Goal: Transaction & Acquisition: Purchase product/service

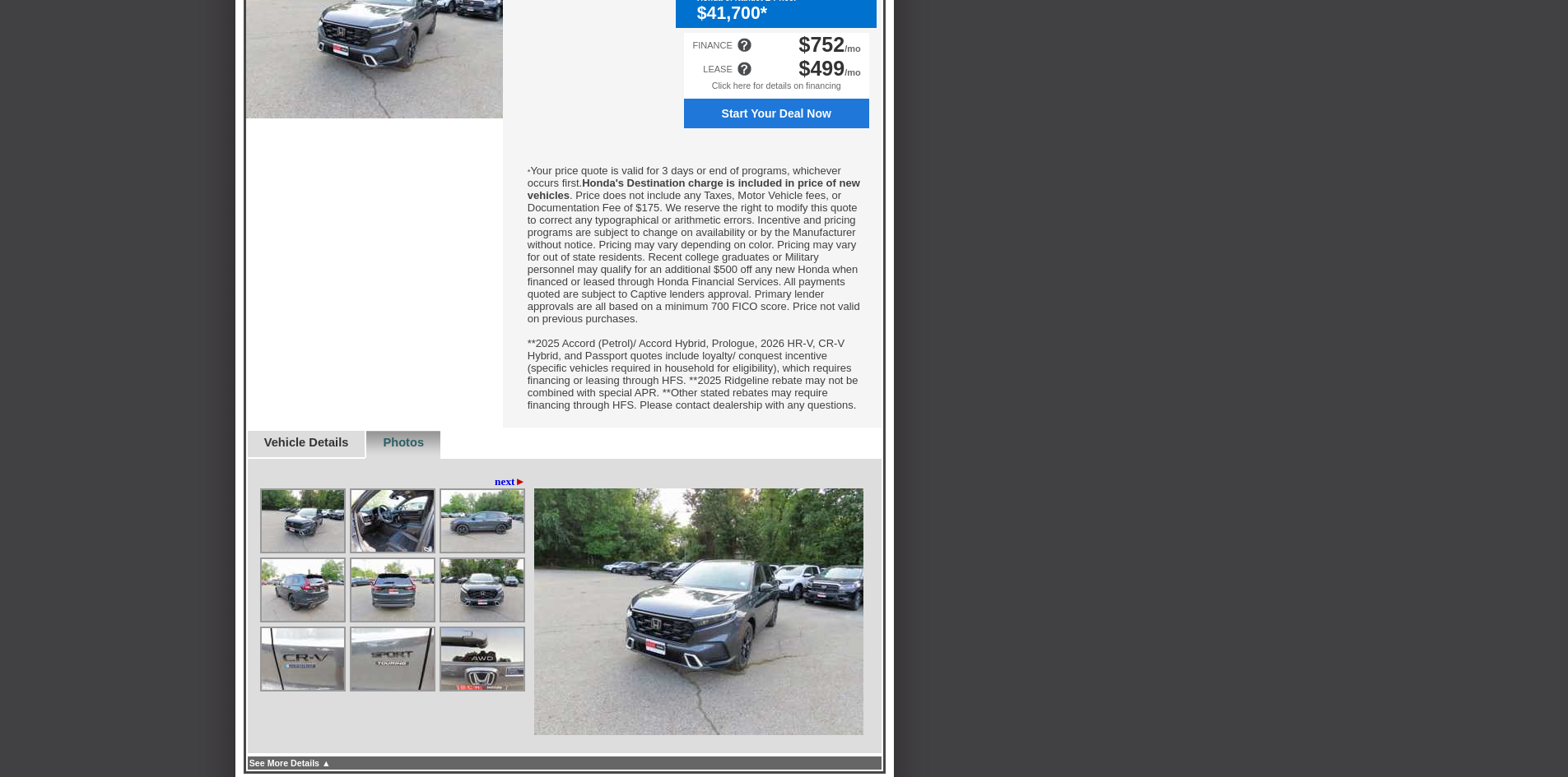
scroll to position [823, 0]
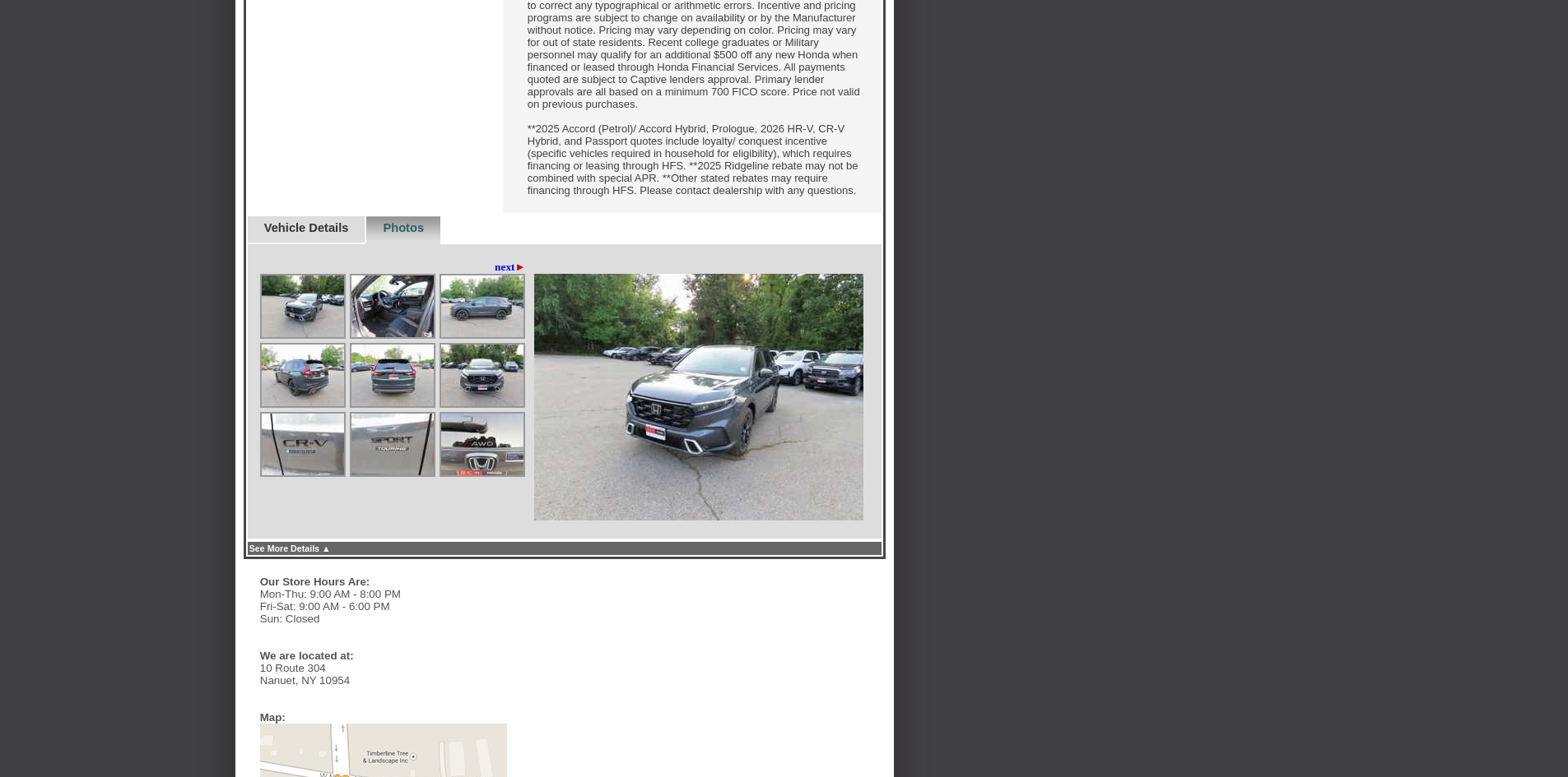
click at [411, 338] on img at bounding box center [392, 306] width 82 height 62
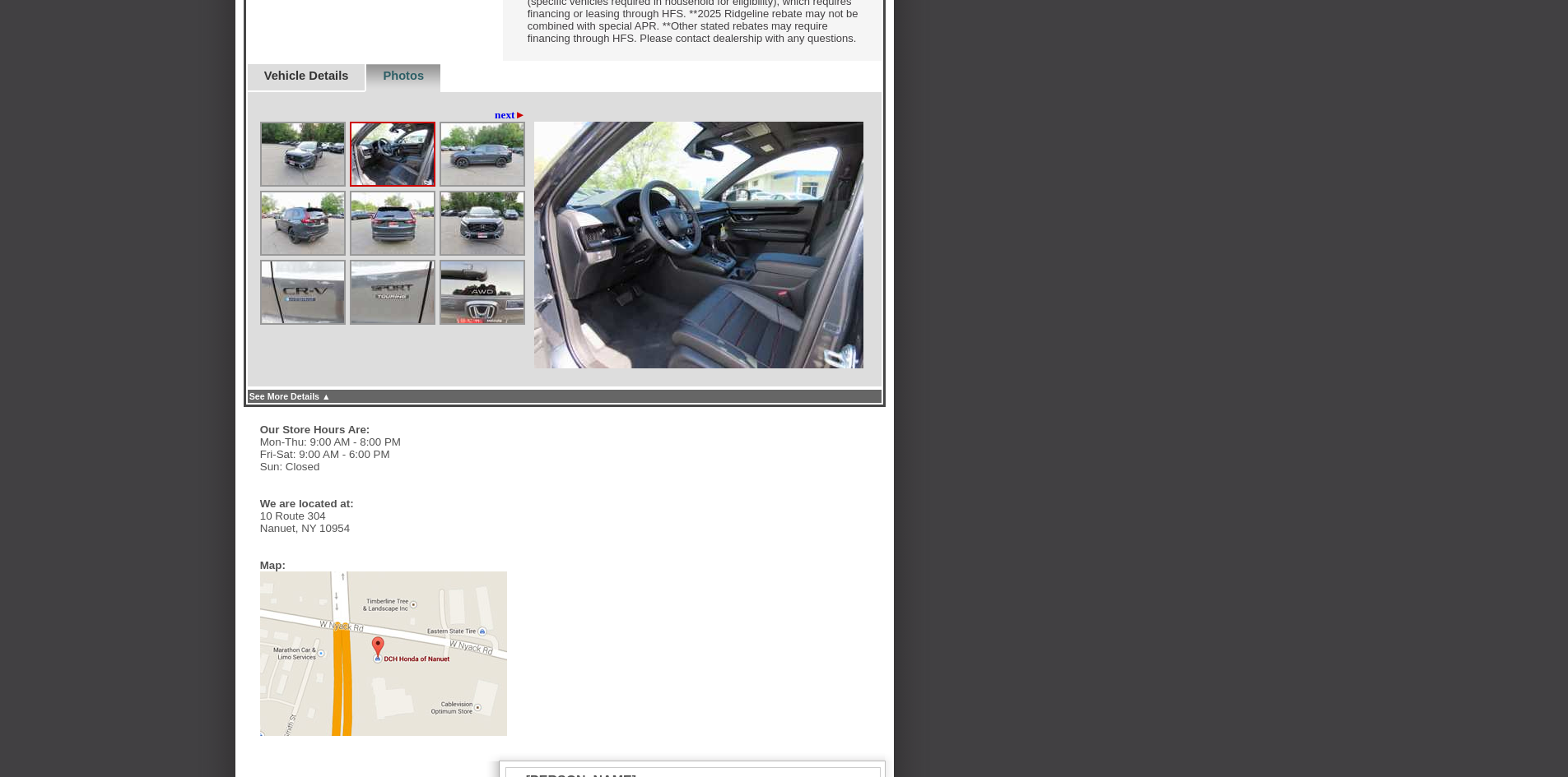
scroll to position [987, 0]
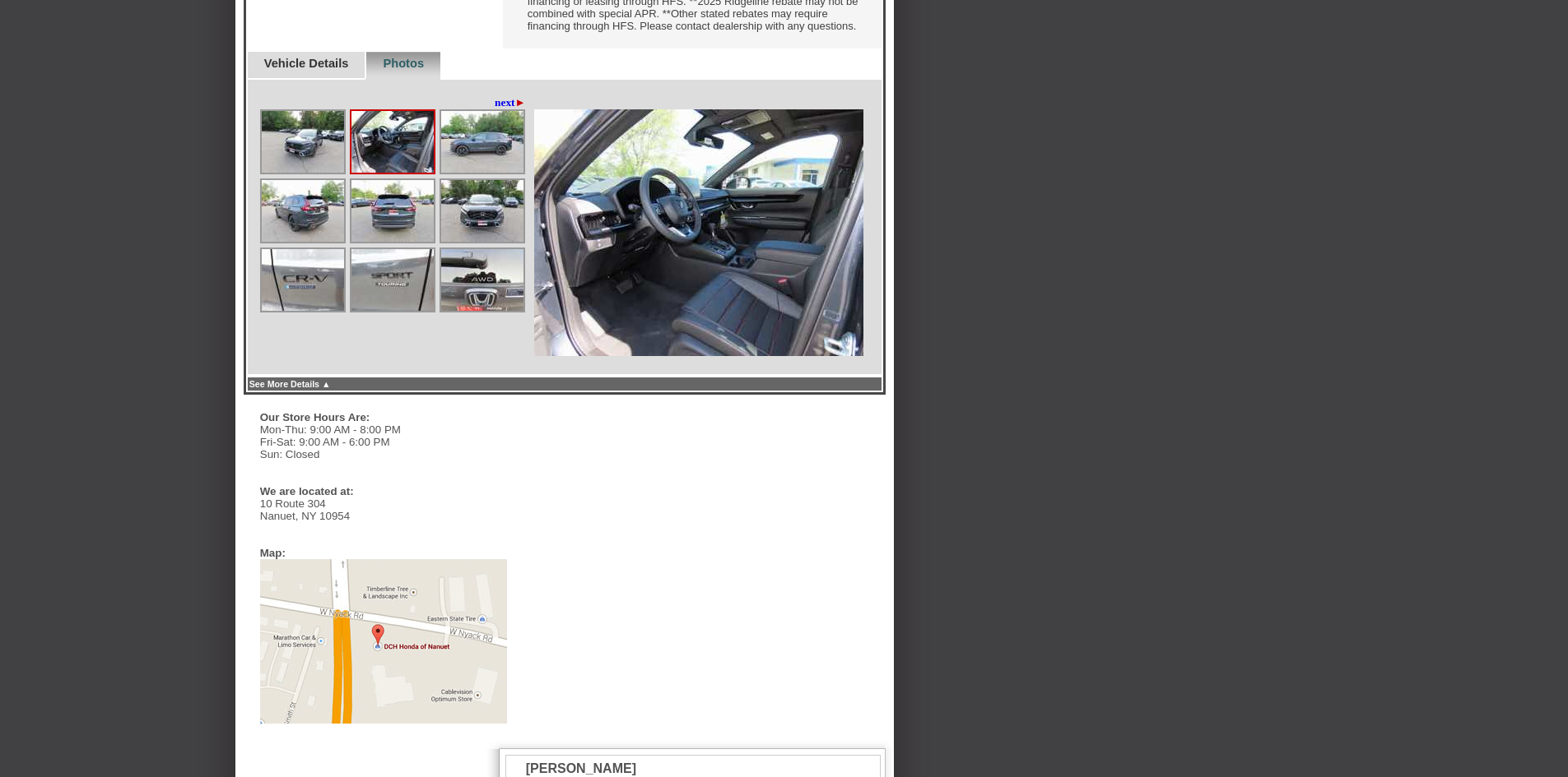
click at [382, 311] on img at bounding box center [392, 280] width 82 height 62
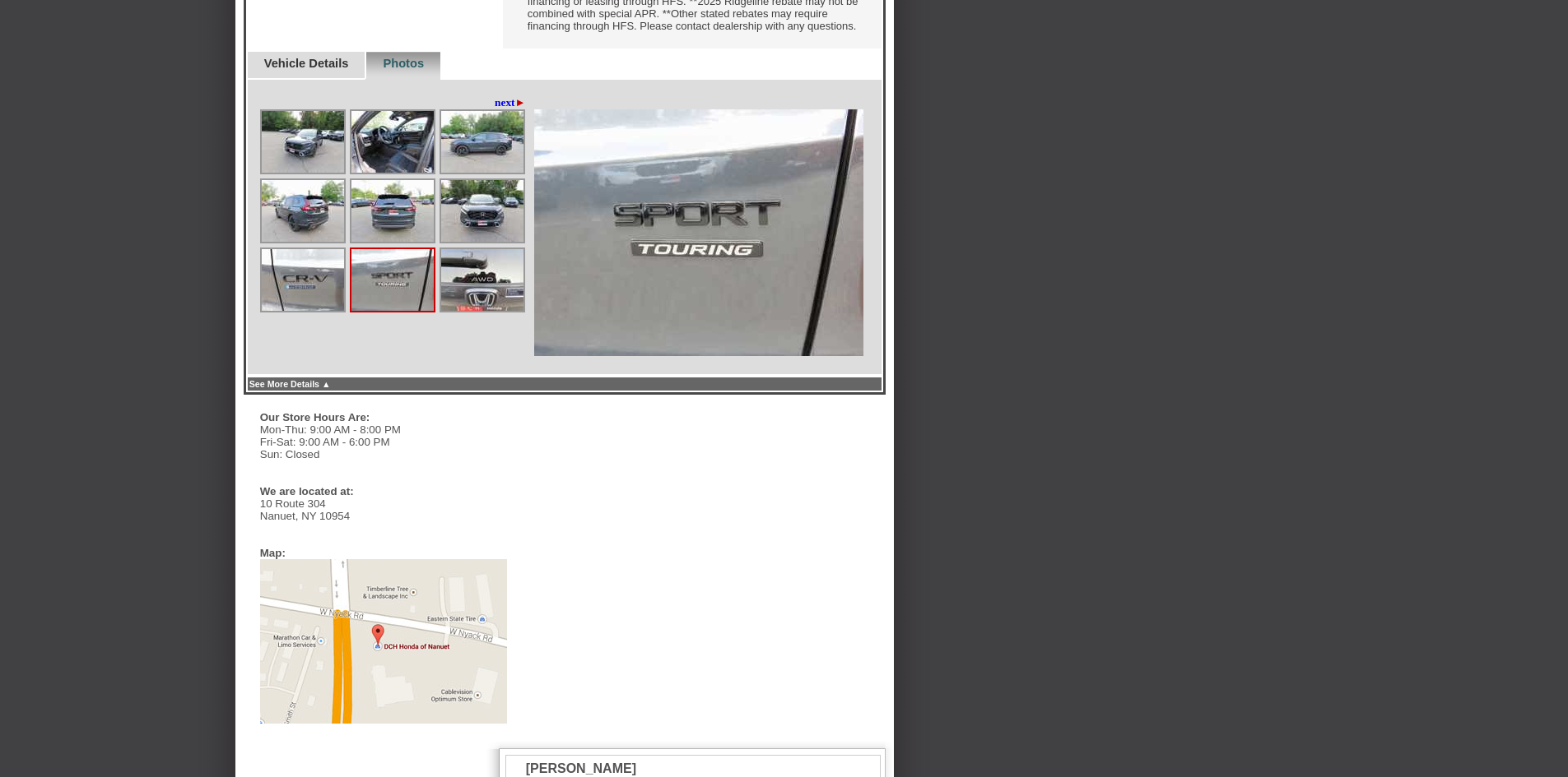
click at [303, 311] on img at bounding box center [303, 280] width 82 height 62
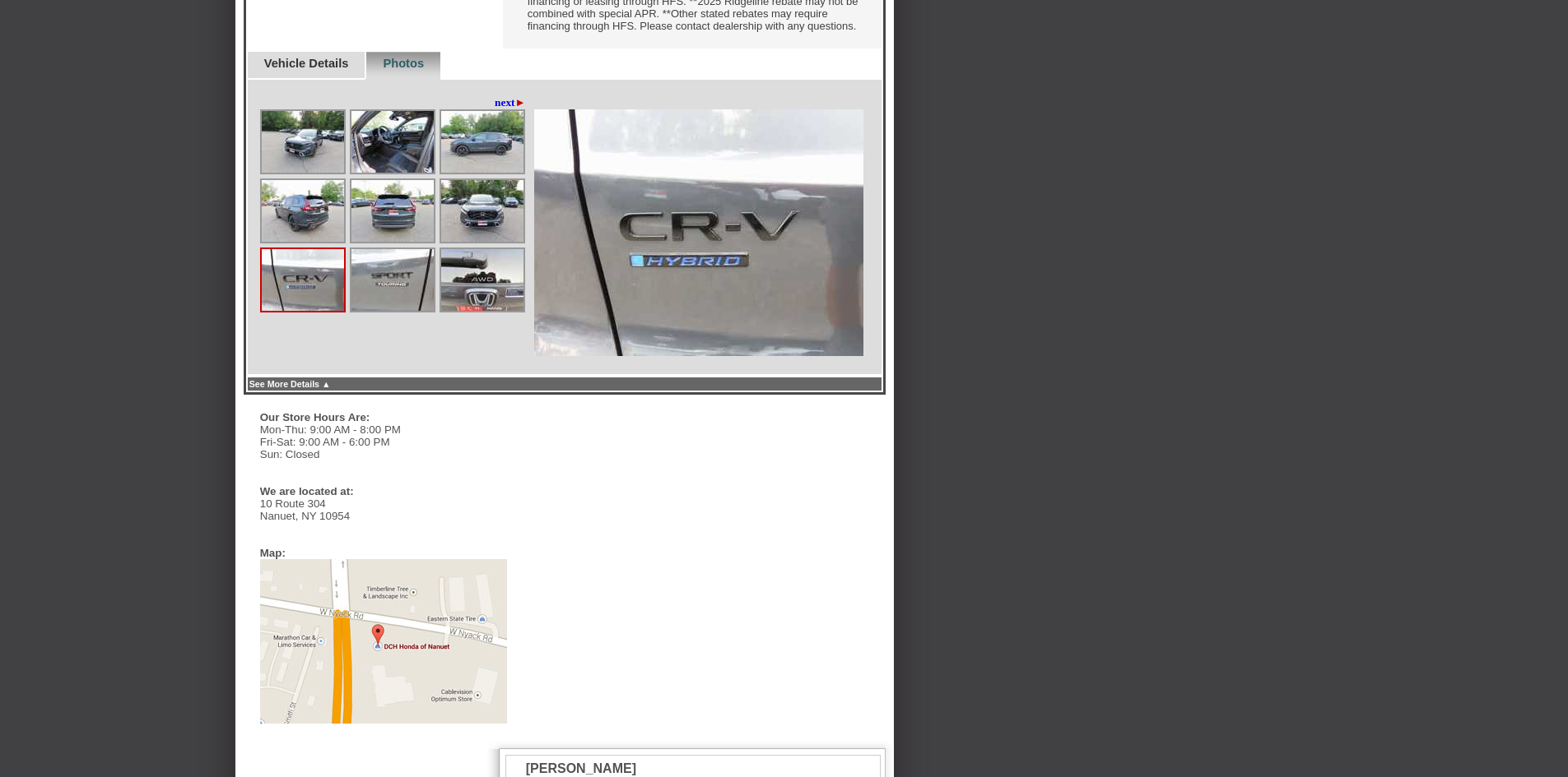
click at [460, 311] on img at bounding box center [482, 280] width 82 height 62
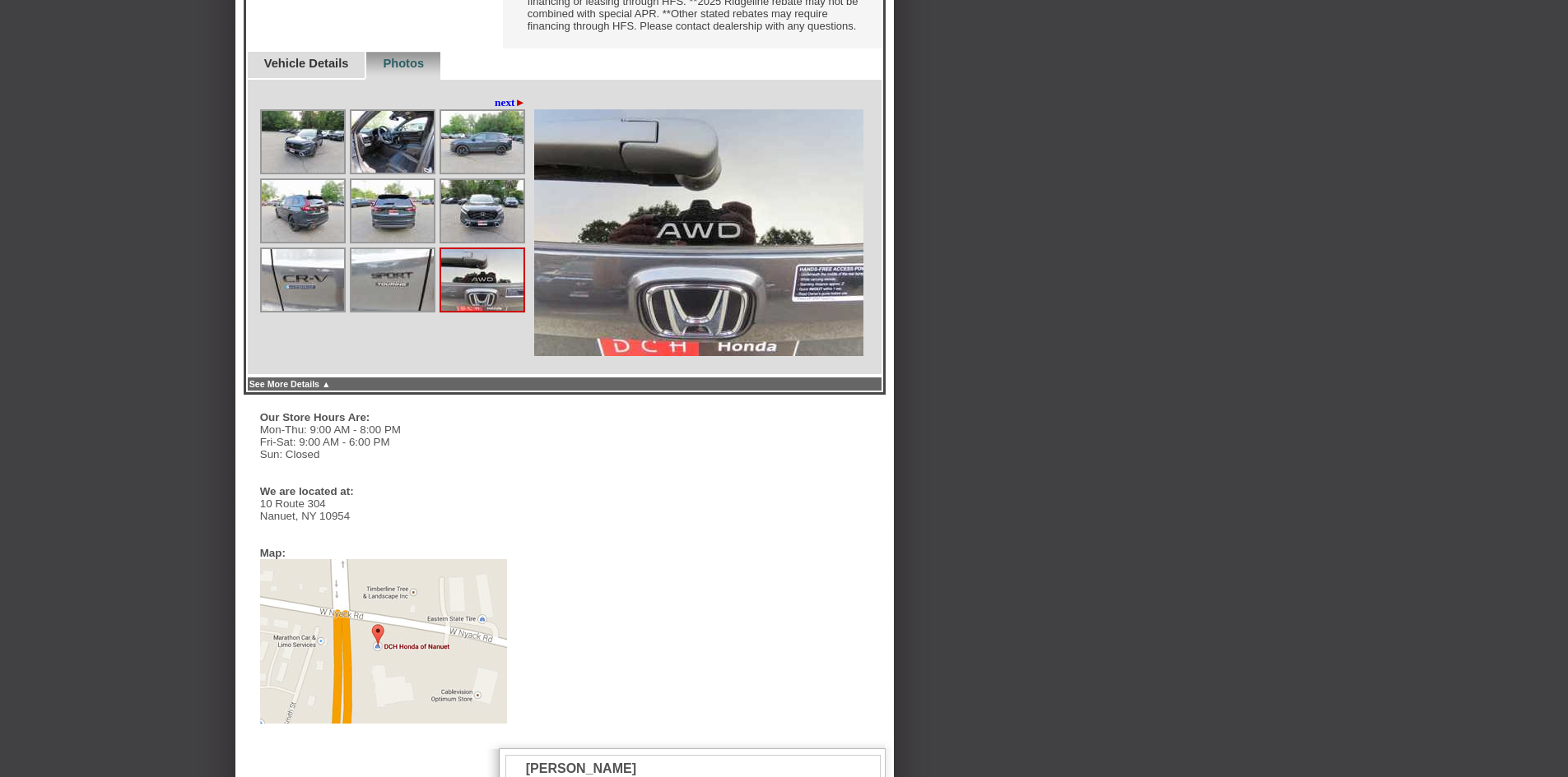
click at [470, 311] on img at bounding box center [482, 280] width 82 height 62
click at [481, 242] on img at bounding box center [482, 210] width 82 height 62
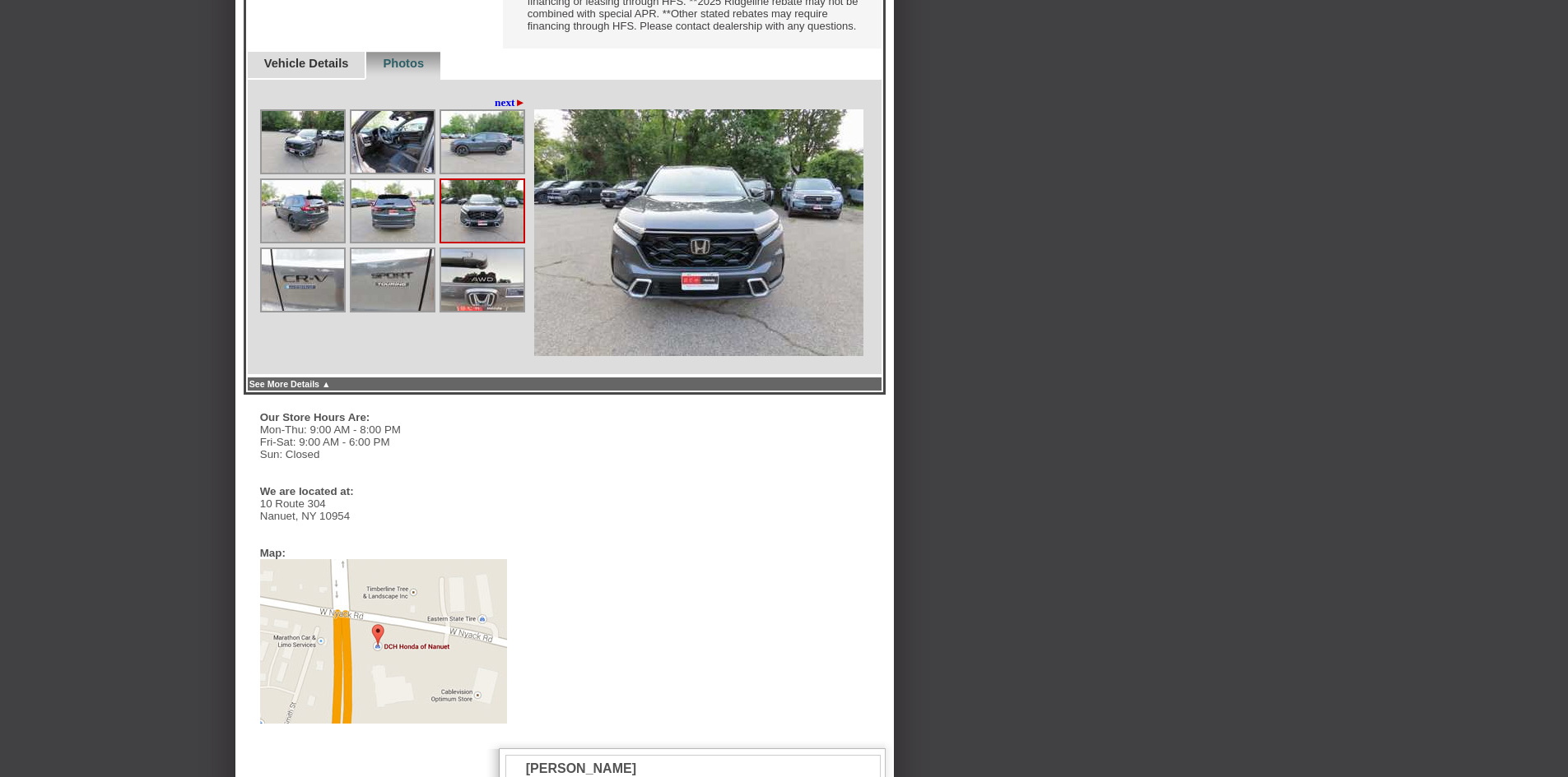
click at [393, 242] on img at bounding box center [392, 210] width 82 height 62
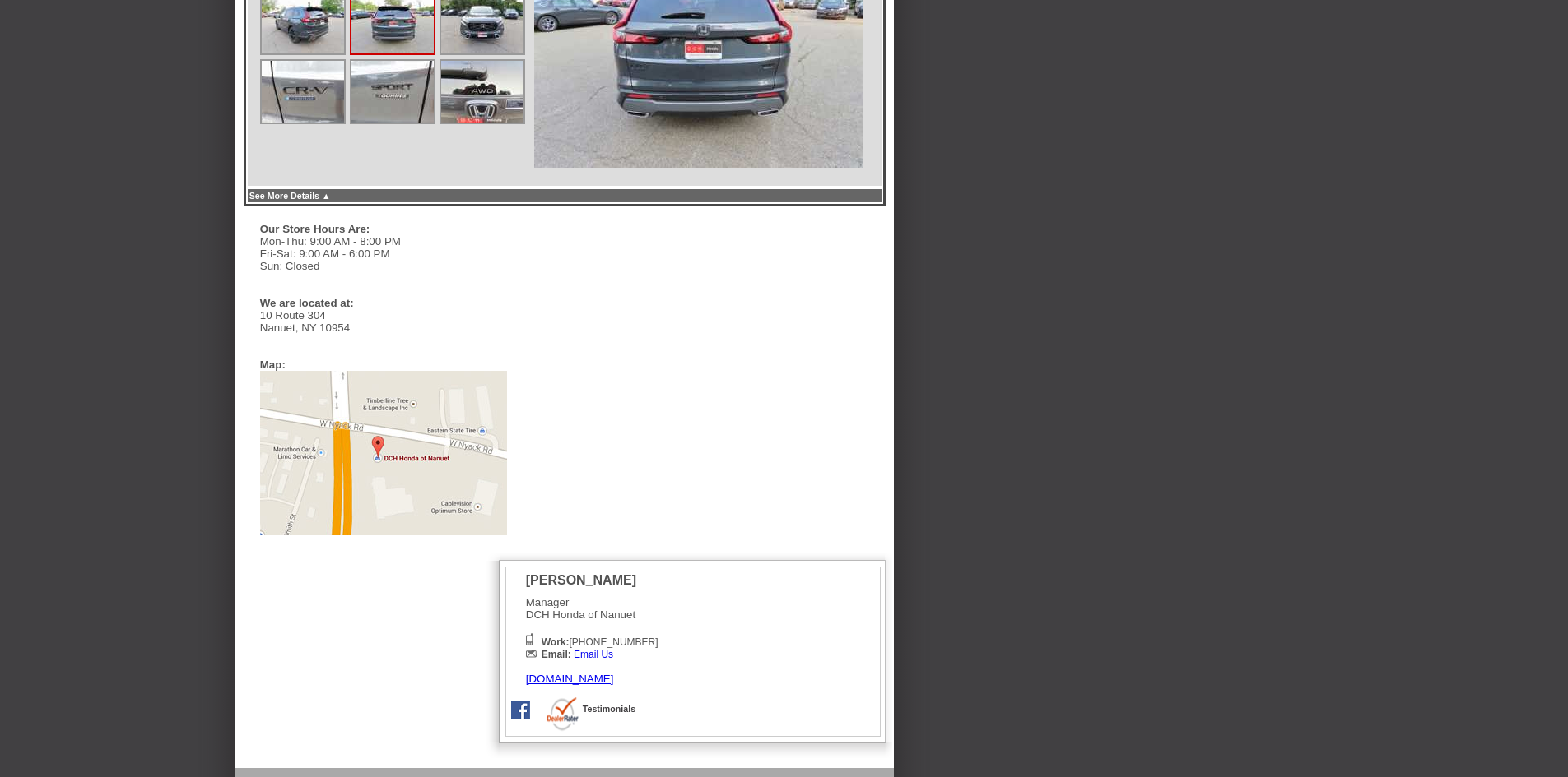
scroll to position [1069, 0]
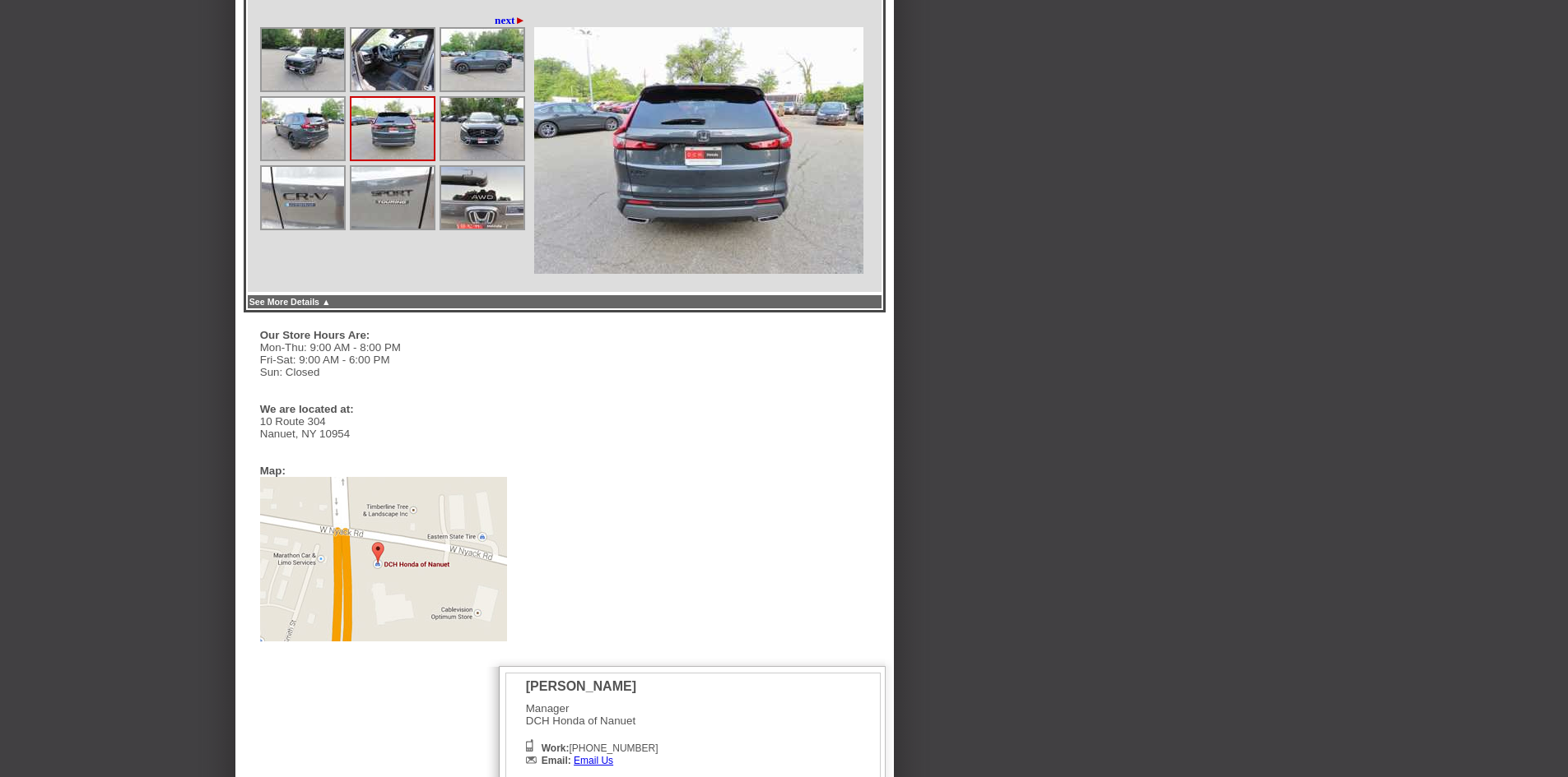
click at [676, 274] on img at bounding box center [698, 150] width 329 height 246
click at [676, 274] on img at bounding box center [698, 150] width 329 height 246
click at [677, 274] on img at bounding box center [698, 150] width 329 height 246
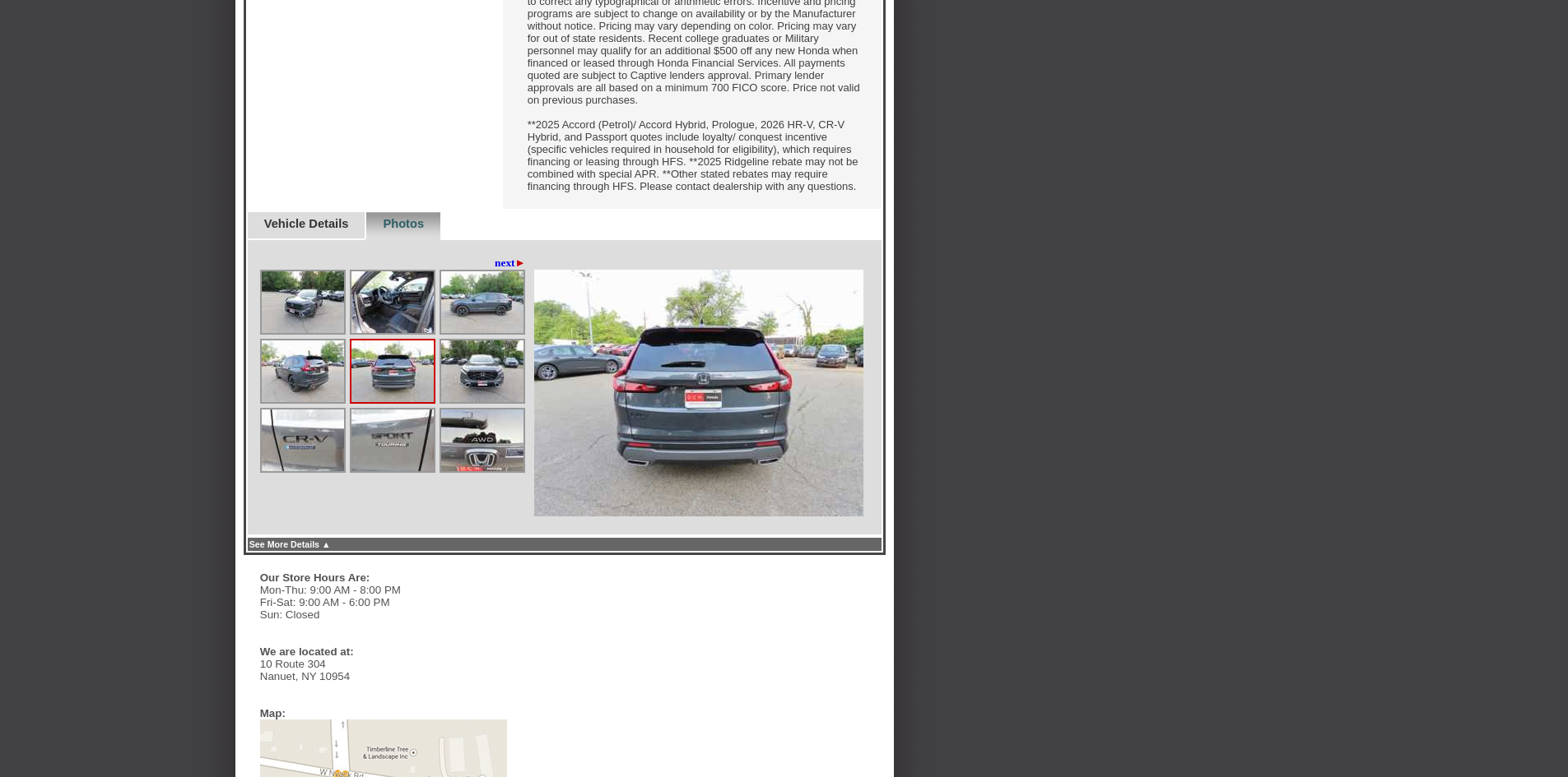
scroll to position [823, 0]
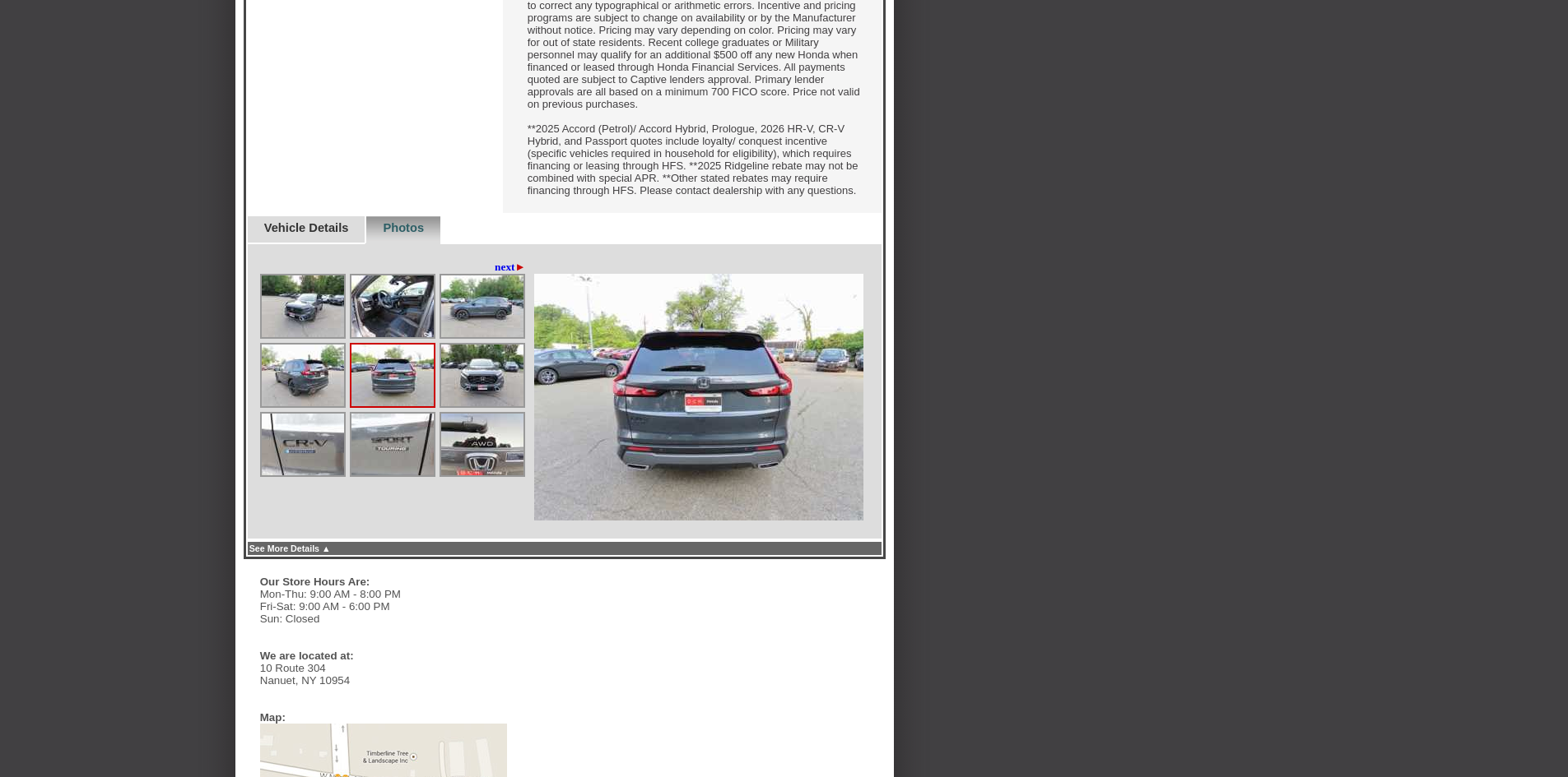
click at [306, 338] on img at bounding box center [303, 306] width 82 height 62
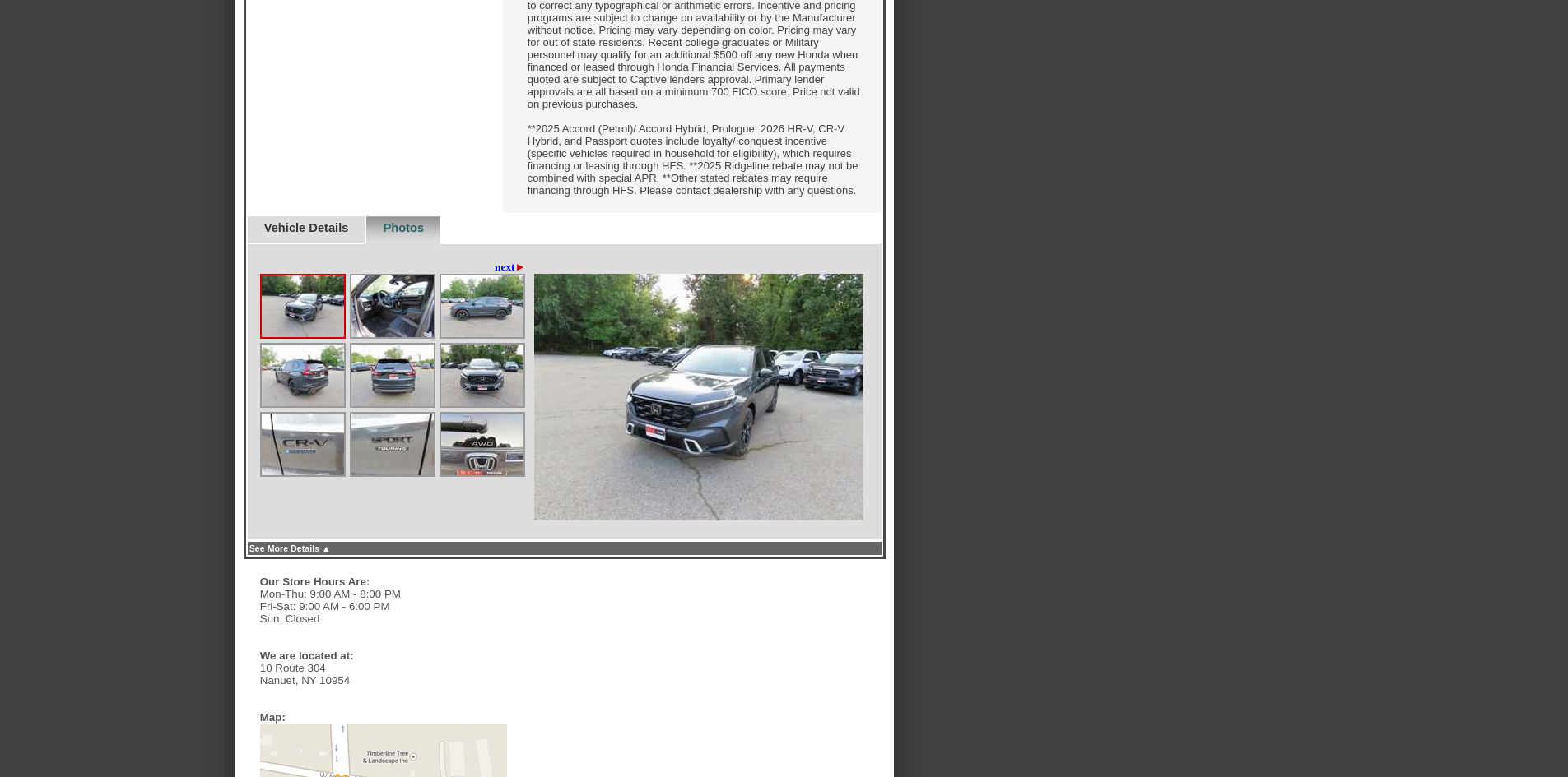
click at [307, 338] on img at bounding box center [303, 306] width 82 height 62
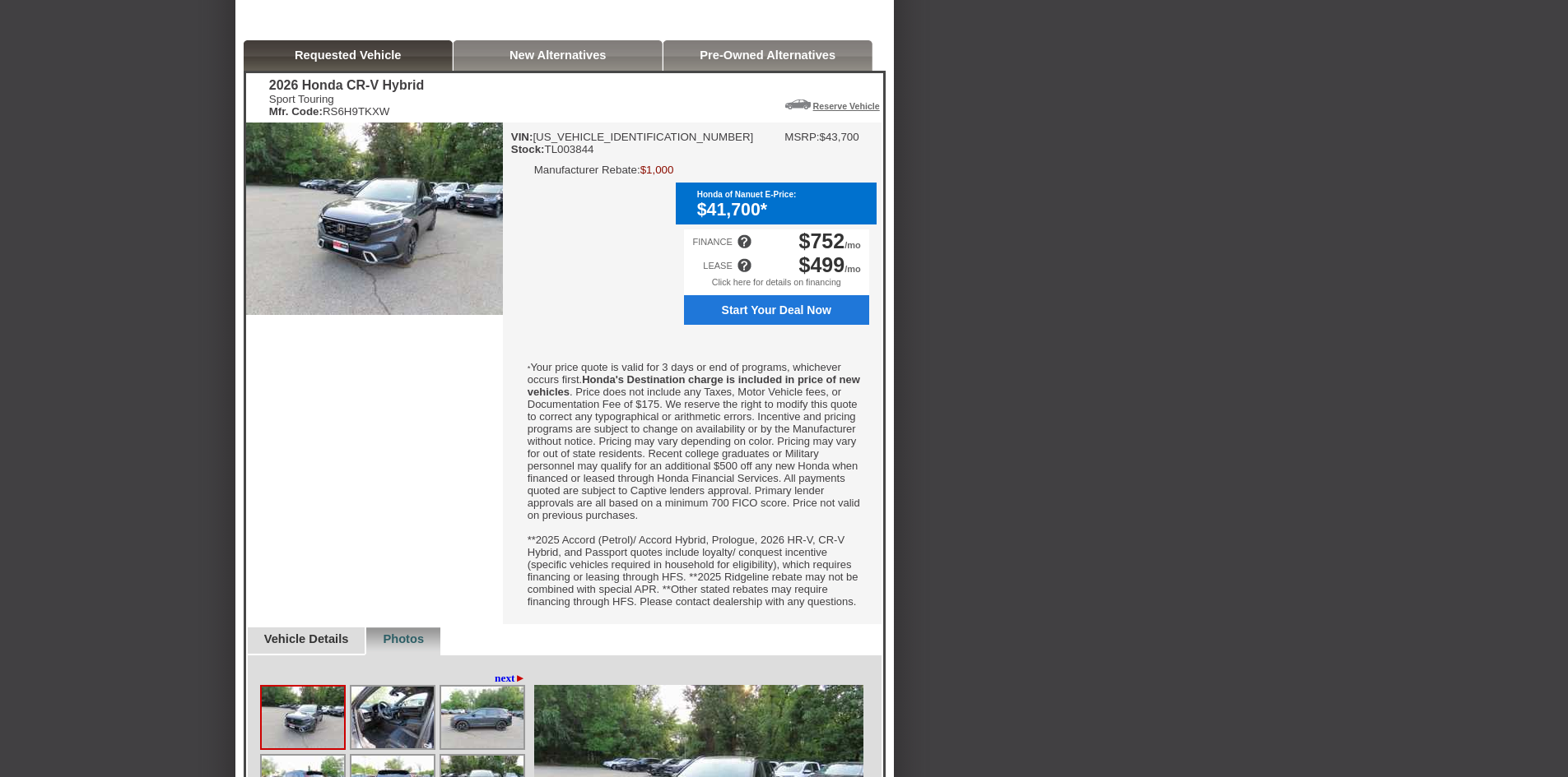
scroll to position [0, 0]
